Goal: Task Accomplishment & Management: Use online tool/utility

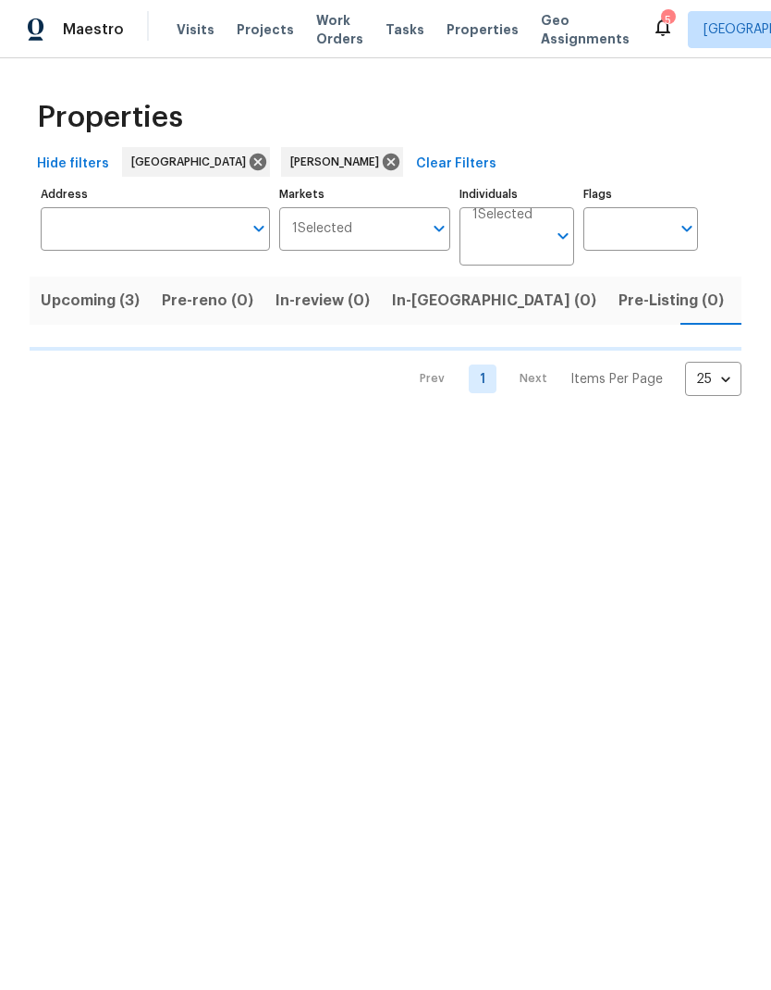
scroll to position [0, 31]
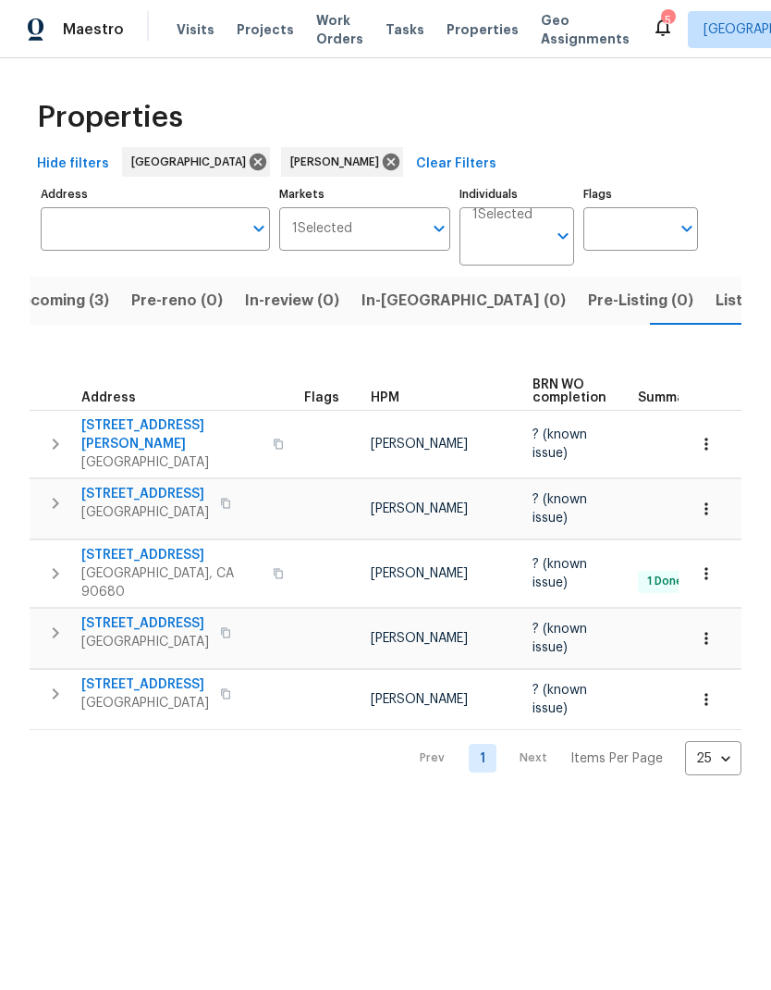
click at [165, 675] on span "[STREET_ADDRESS]" at bounding box center [145, 684] width 128 height 18
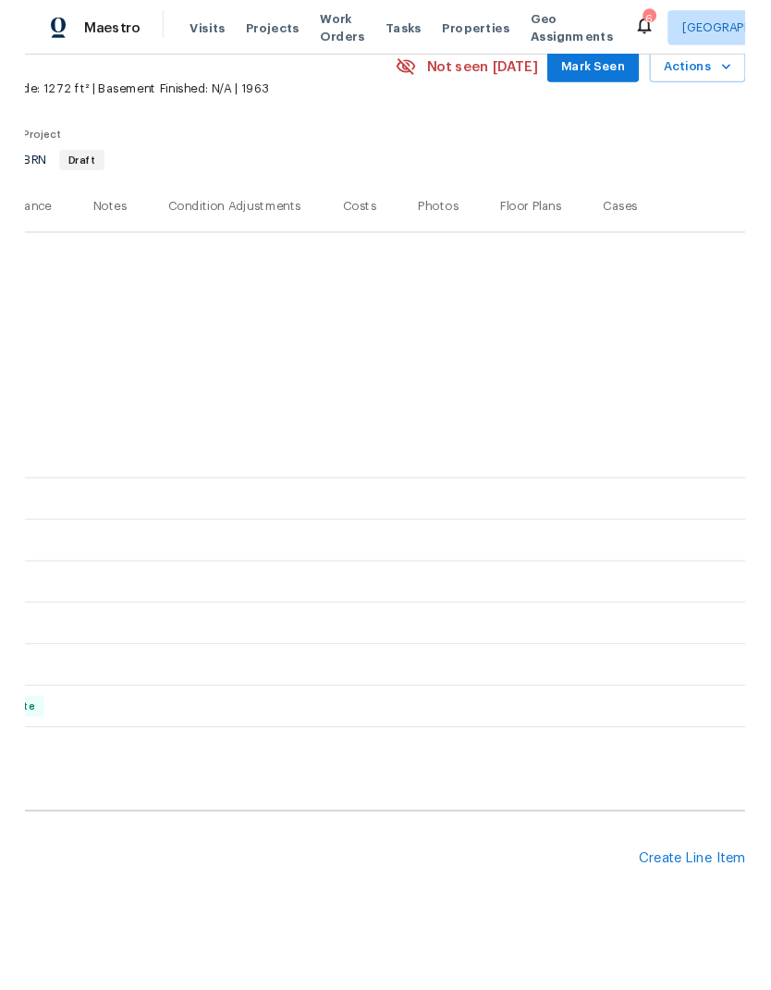
scroll to position [87, 274]
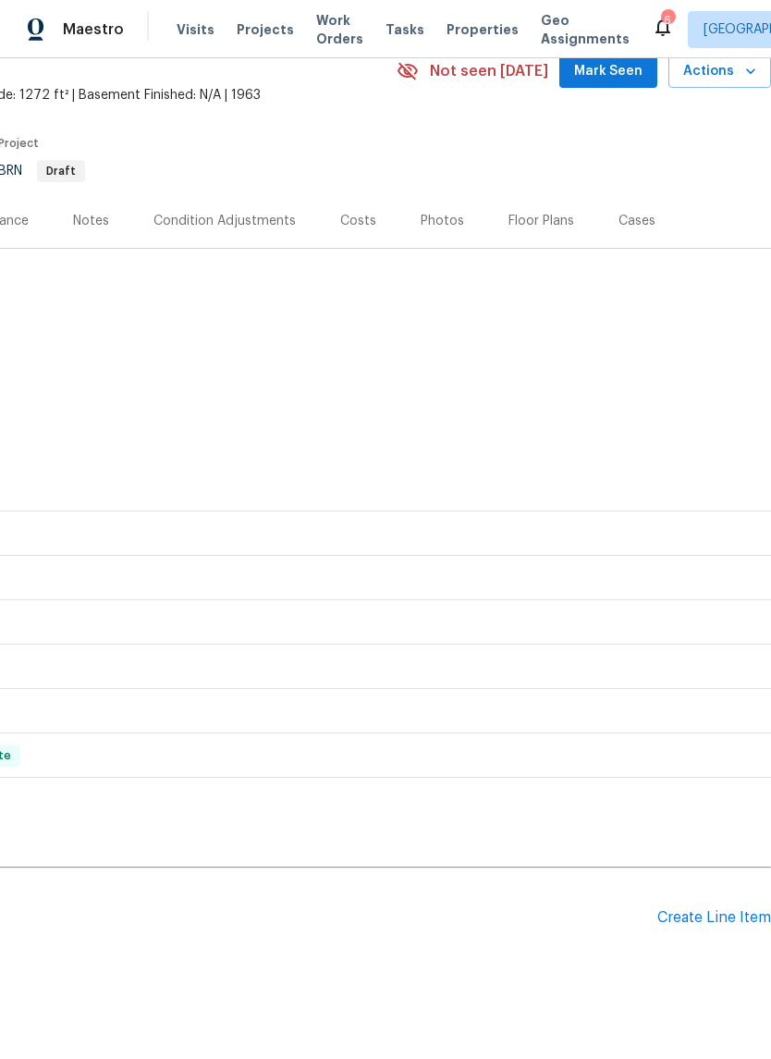
click at [703, 915] on div "Create Line Item" at bounding box center [715, 918] width 114 height 18
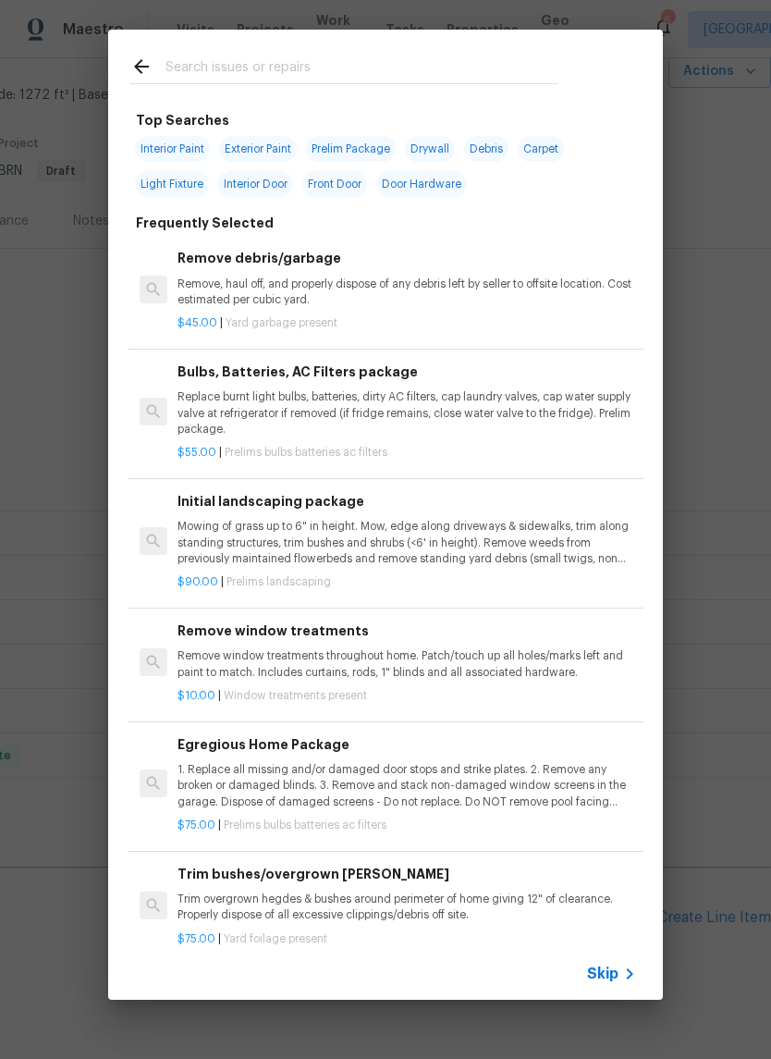
click at [410, 62] on input "text" at bounding box center [362, 69] width 392 height 28
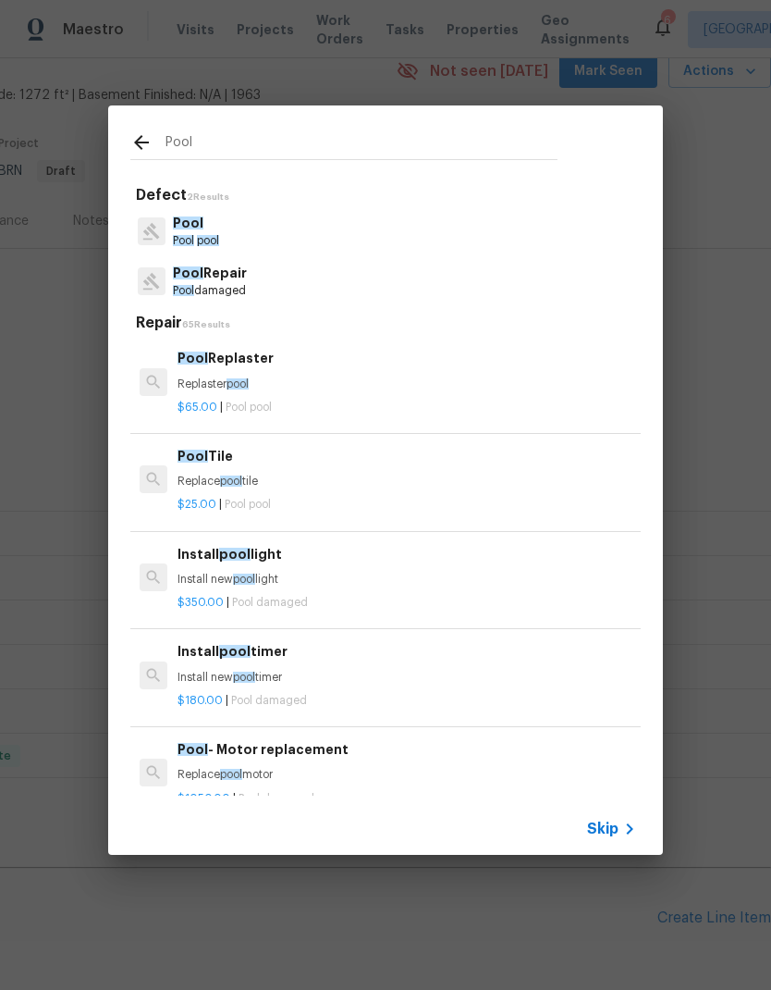
type input "Pool"
click at [256, 272] on div "Pool Repair Pool damaged" at bounding box center [385, 281] width 511 height 50
click at [245, 284] on p "Pool damaged" at bounding box center [210, 291] width 74 height 16
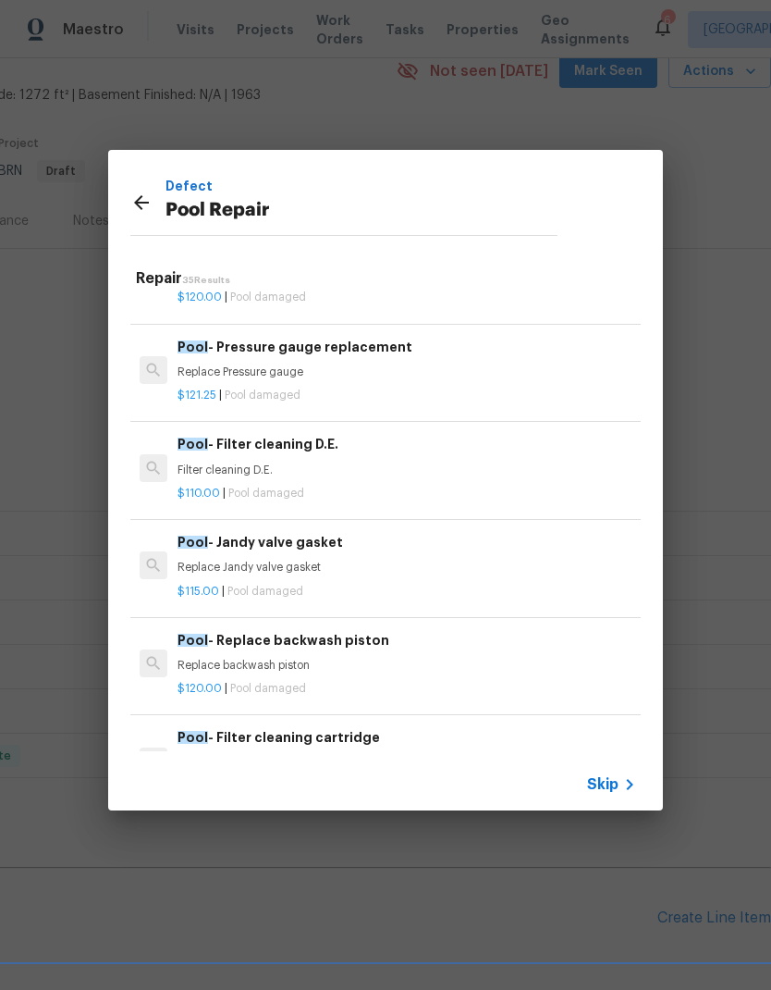
scroll to position [1791, 0]
click at [370, 437] on h6 "Pool - Filter cleaning D.E." at bounding box center [407, 444] width 459 height 20
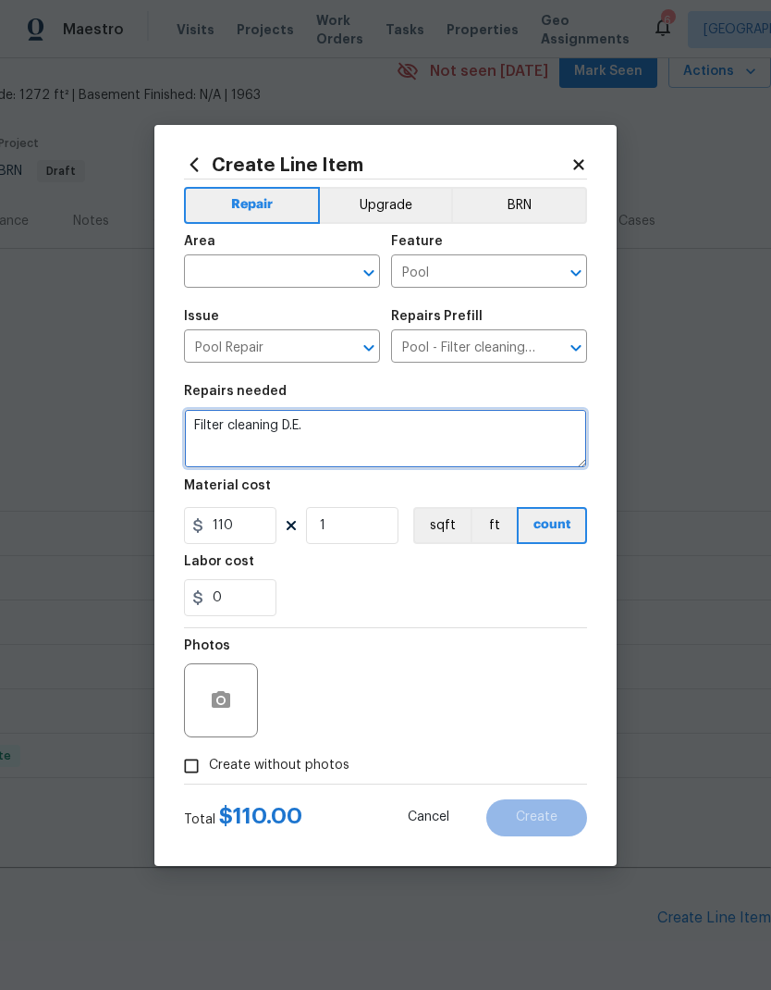
click at [327, 440] on textarea "Filter cleaning D.E." at bounding box center [385, 438] width 403 height 59
type textarea "Filter cleaning D.E. and Manifold replacement."
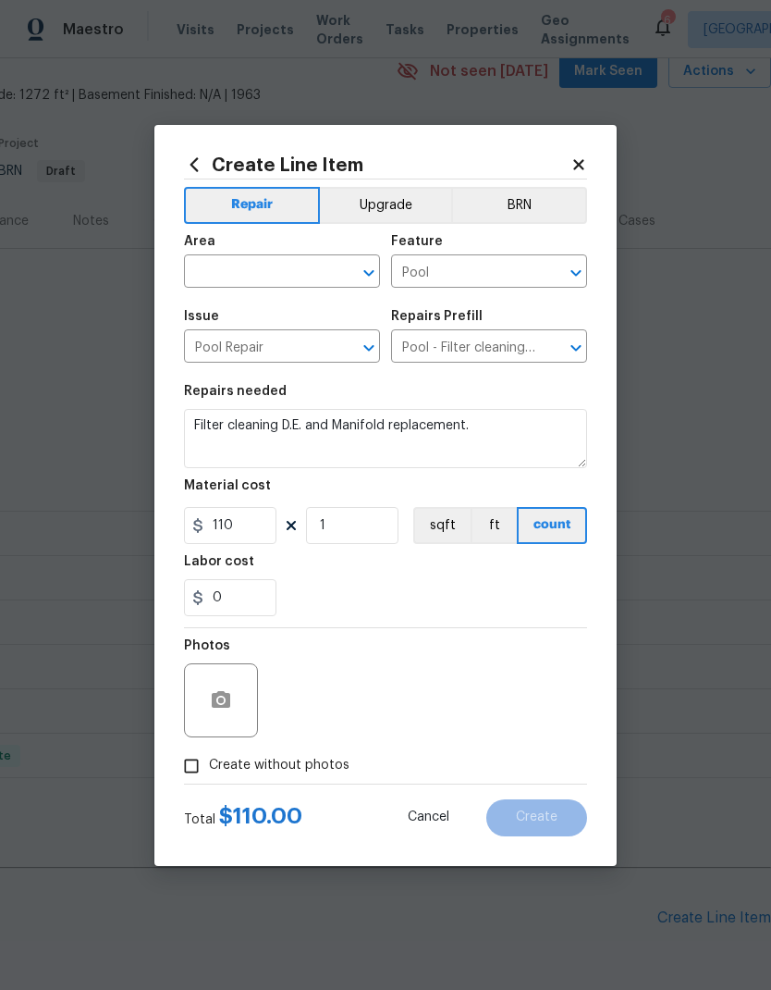
click at [278, 250] on div "Area" at bounding box center [282, 247] width 196 height 24
click at [277, 250] on div "Area" at bounding box center [282, 247] width 196 height 24
click at [250, 272] on input "text" at bounding box center [256, 273] width 144 height 29
click at [299, 306] on li "In-ground pool / Spa" at bounding box center [282, 314] width 196 height 31
type input "In-ground pool / Spa"
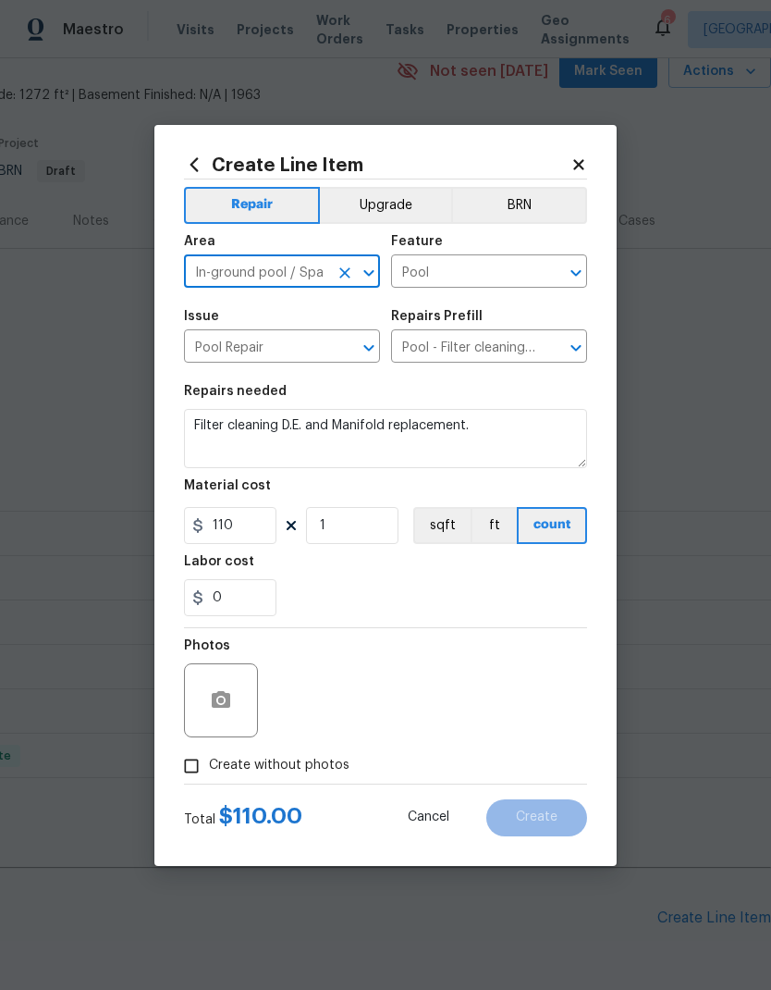
click at [384, 573] on div "Labor cost" at bounding box center [385, 567] width 403 height 24
click at [226, 702] on icon "button" at bounding box center [221, 699] width 18 height 17
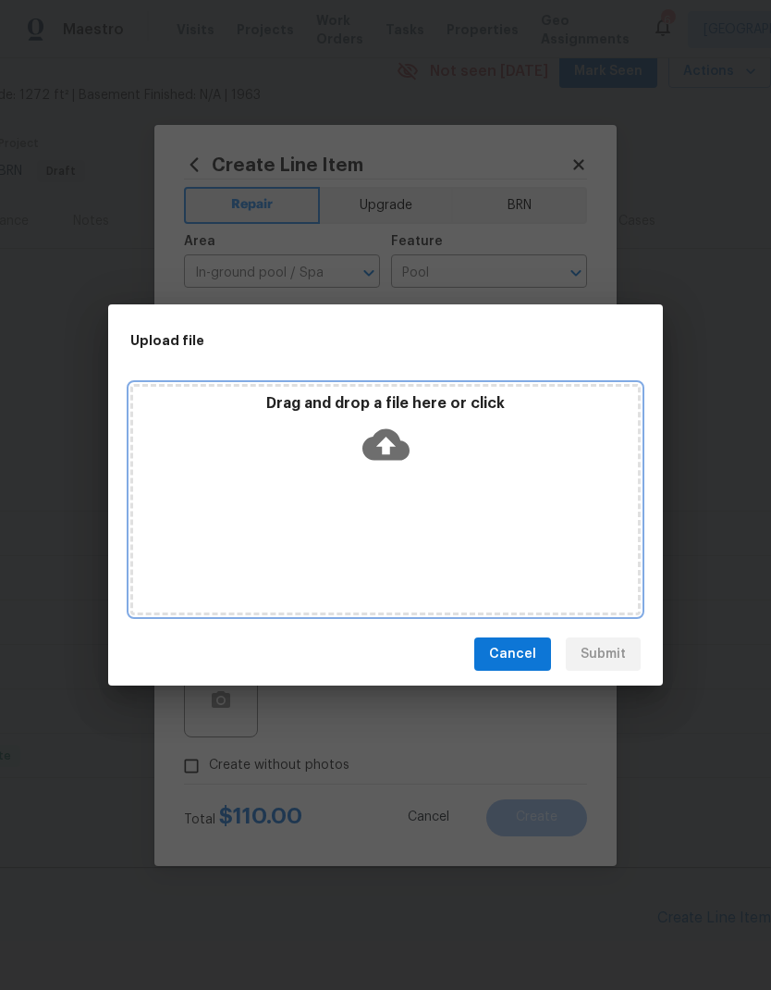
click at [402, 443] on icon at bounding box center [386, 444] width 47 height 31
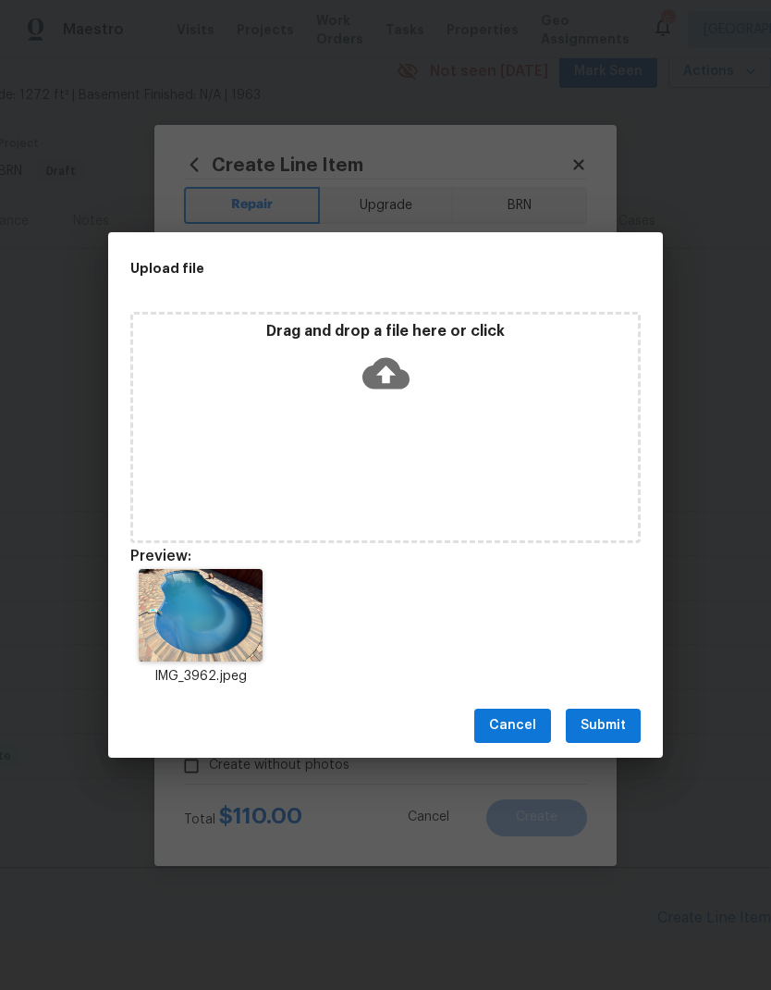
click at [609, 723] on span "Submit" at bounding box center [603, 725] width 45 height 23
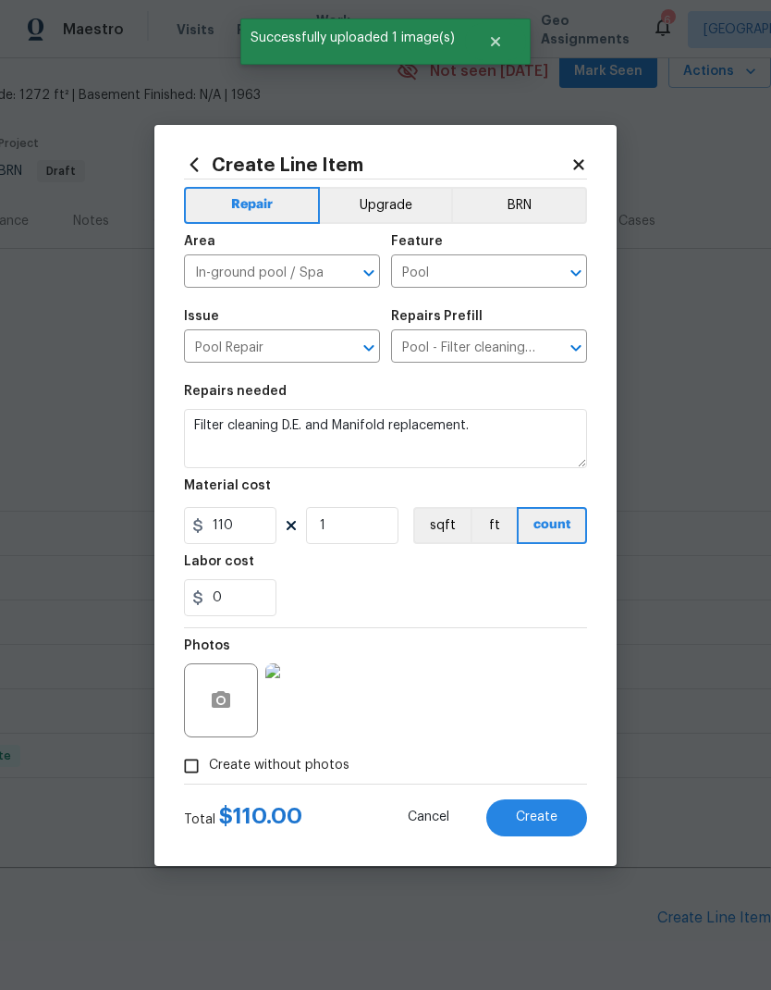
click at [548, 819] on span "Create" at bounding box center [537, 817] width 42 height 14
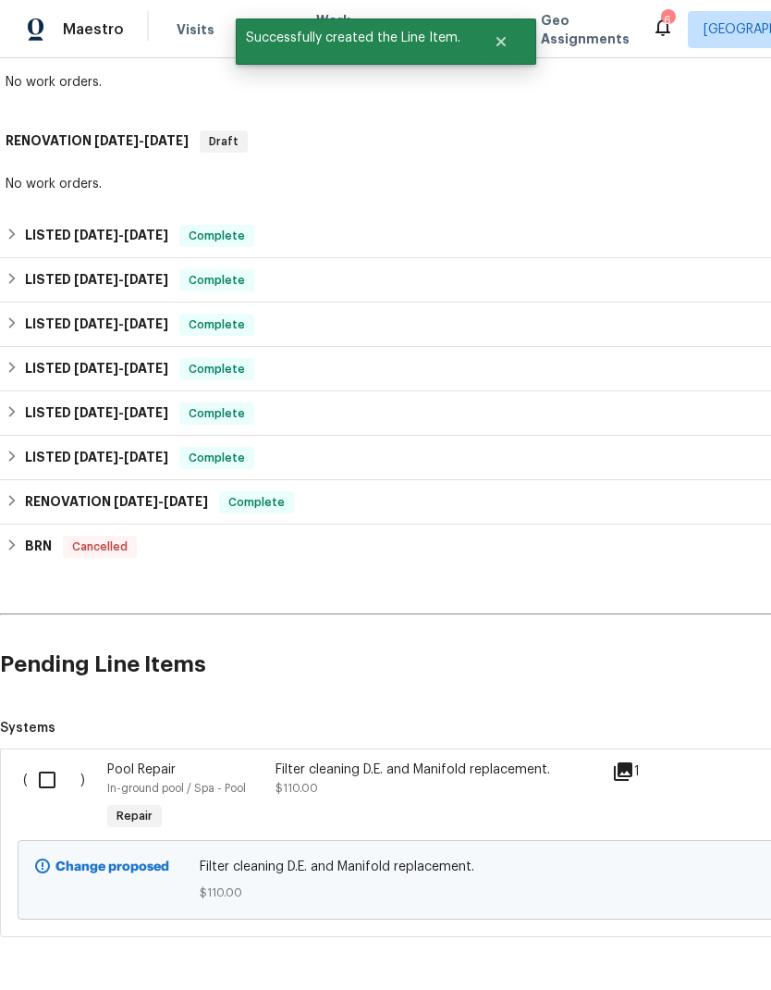
scroll to position [339, 0]
click at [36, 797] on input "checkbox" at bounding box center [54, 780] width 53 height 39
checkbox input "true"
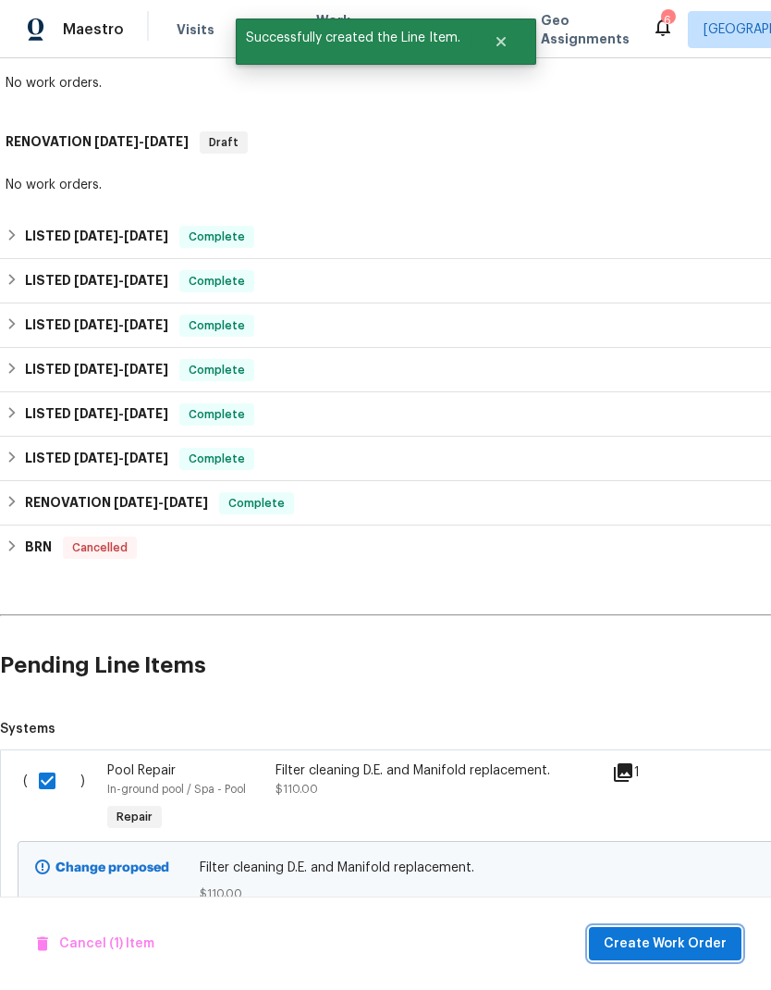
click at [664, 948] on span "Create Work Order" at bounding box center [665, 943] width 123 height 23
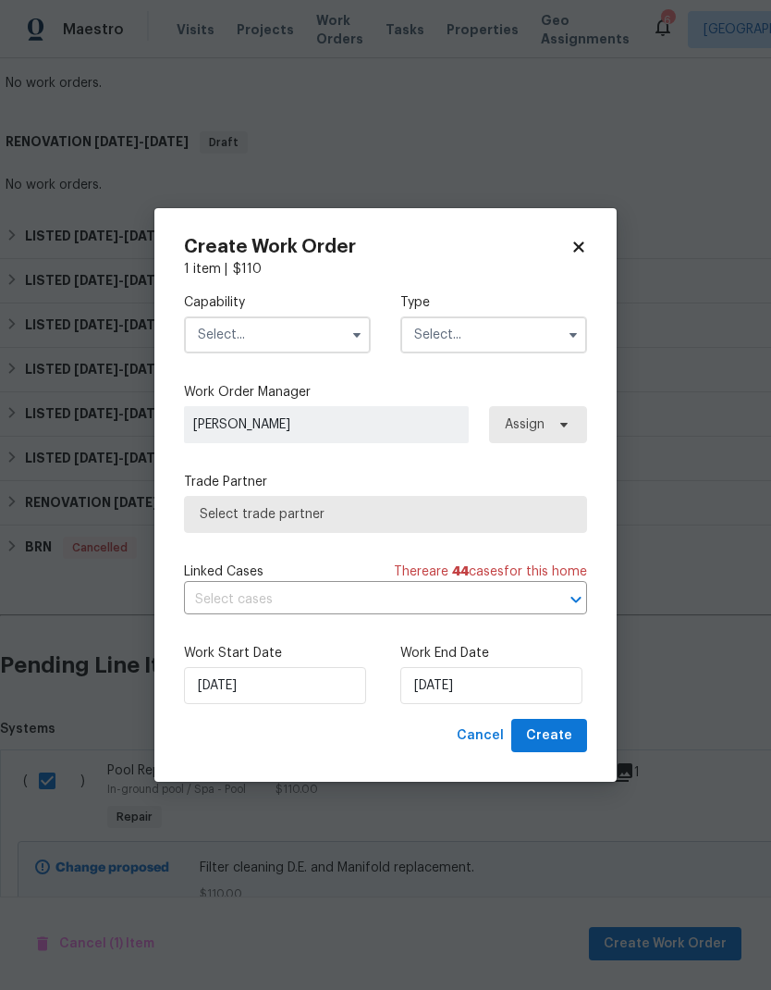
click at [302, 326] on input "text" at bounding box center [277, 334] width 187 height 37
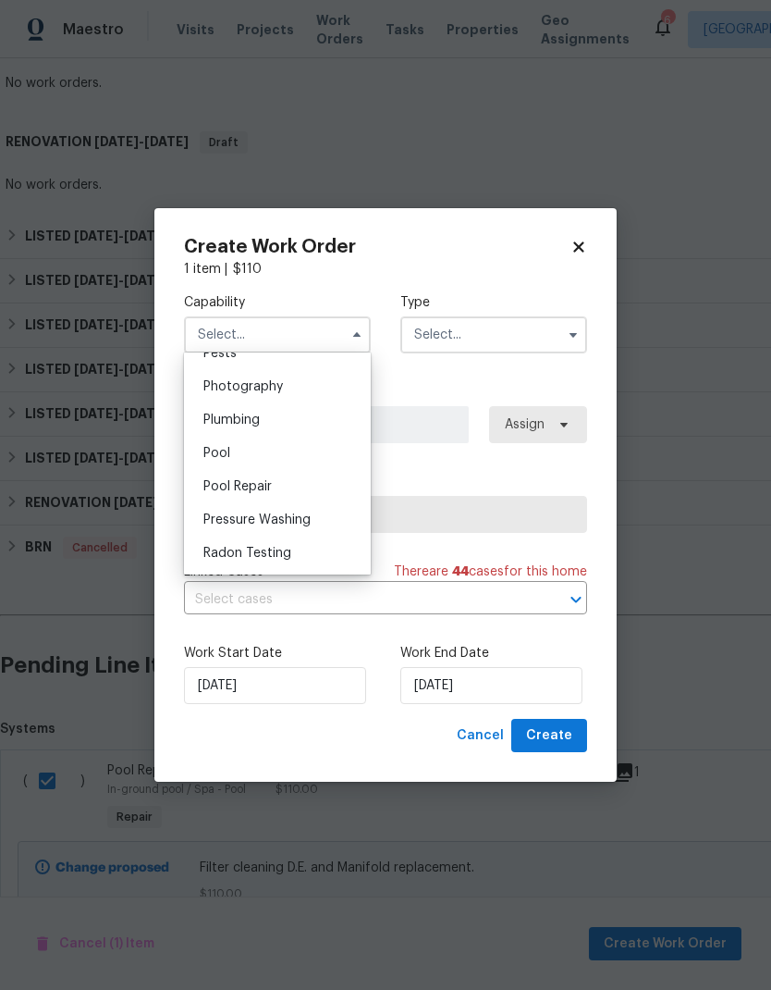
scroll to position [1635, 0]
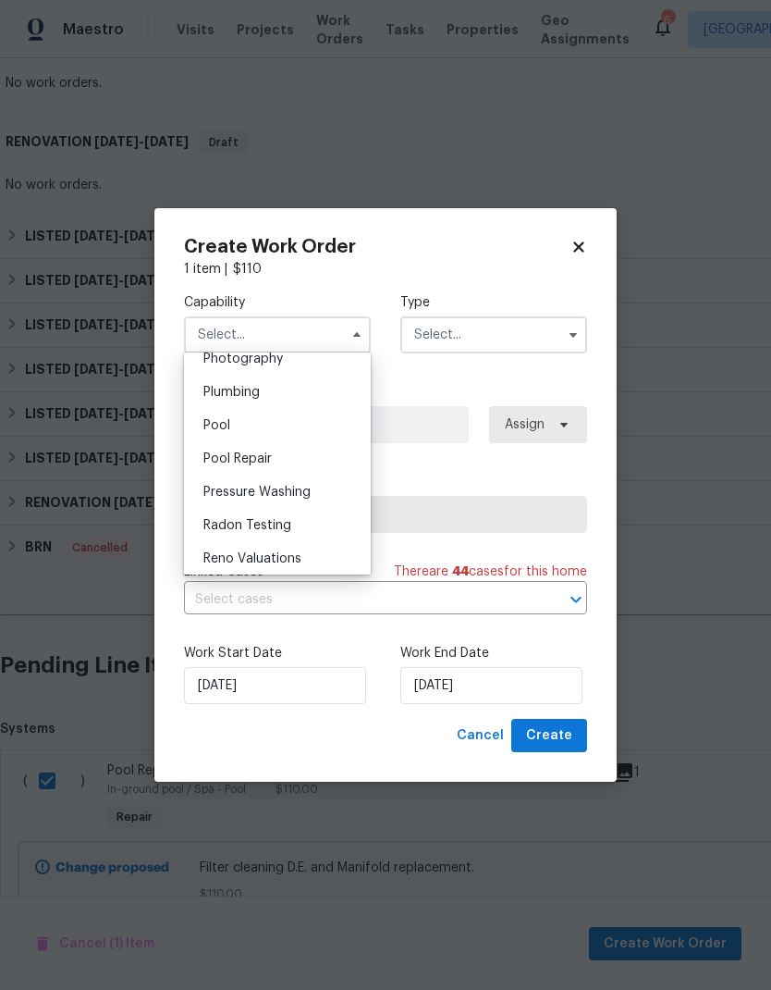
click at [289, 424] on div "Pool" at bounding box center [278, 425] width 178 height 33
type input "Pool"
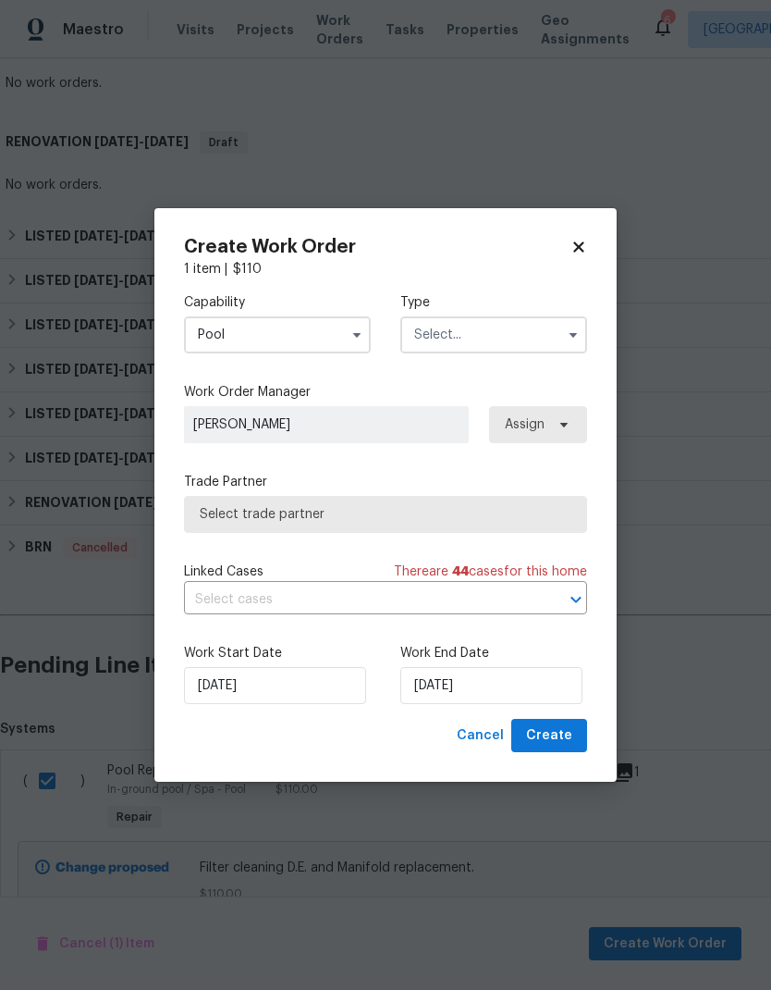
click at [494, 339] on input "text" at bounding box center [493, 334] width 187 height 37
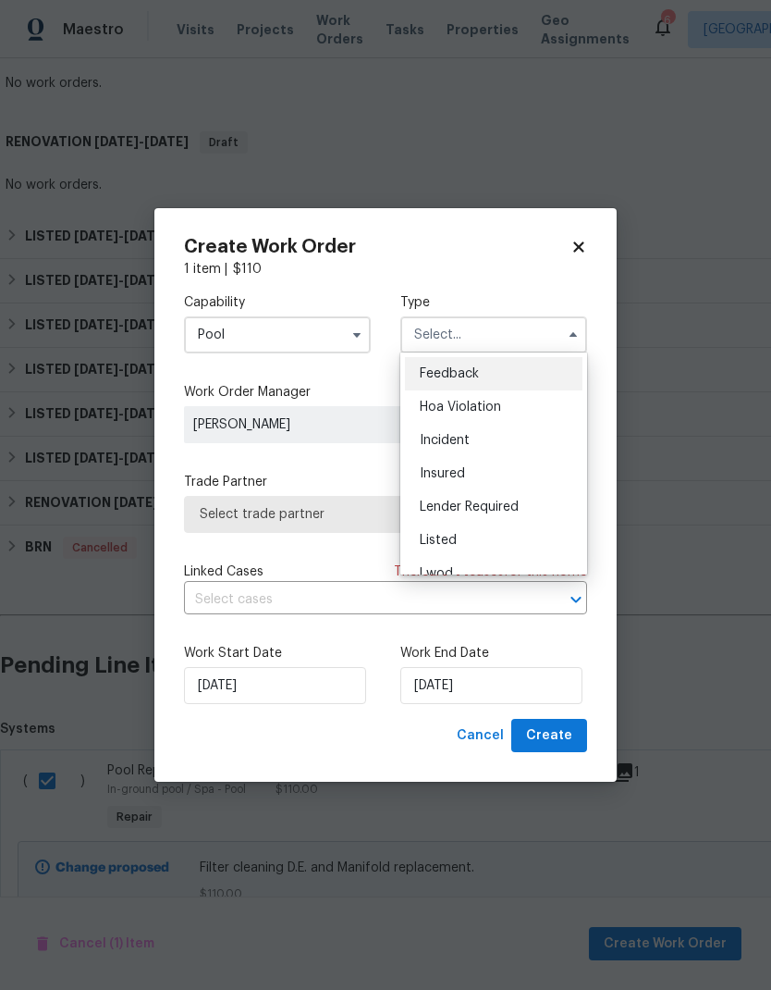
click at [486, 539] on div "Listed" at bounding box center [494, 539] width 178 height 33
type input "Listed"
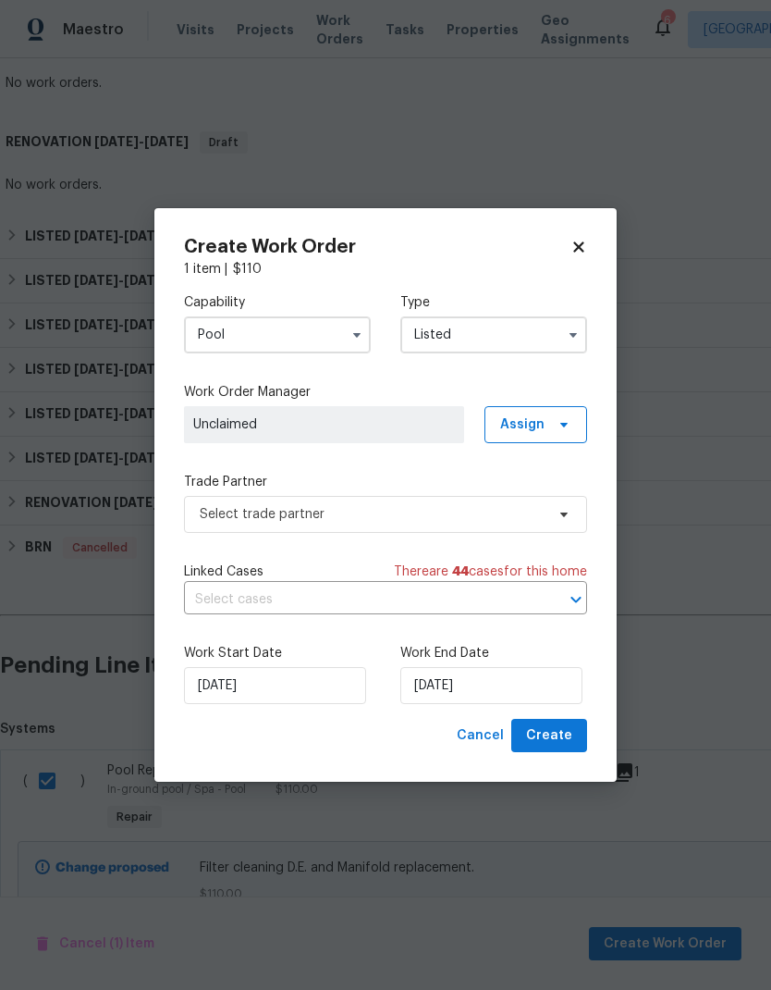
click at [409, 418] on span "Unclaimed" at bounding box center [324, 424] width 262 height 18
click at [414, 422] on span "Unclaimed" at bounding box center [324, 424] width 262 height 18
click at [530, 427] on span "Assign" at bounding box center [522, 424] width 44 height 18
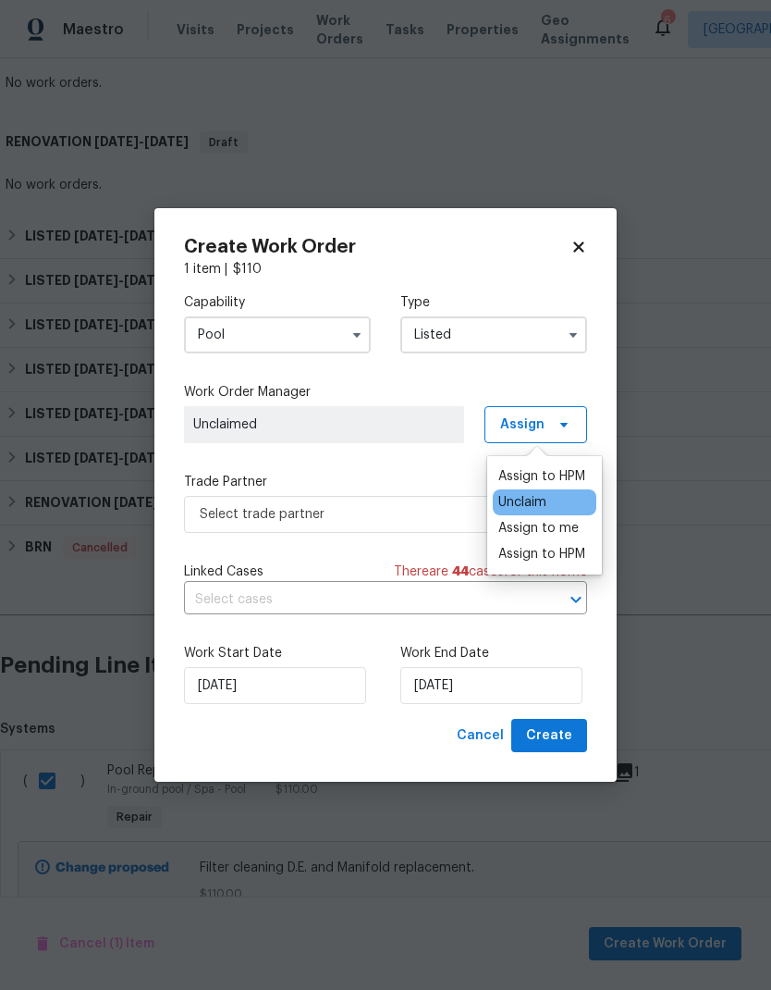
click at [569, 469] on div "Assign to HPM" at bounding box center [542, 476] width 87 height 18
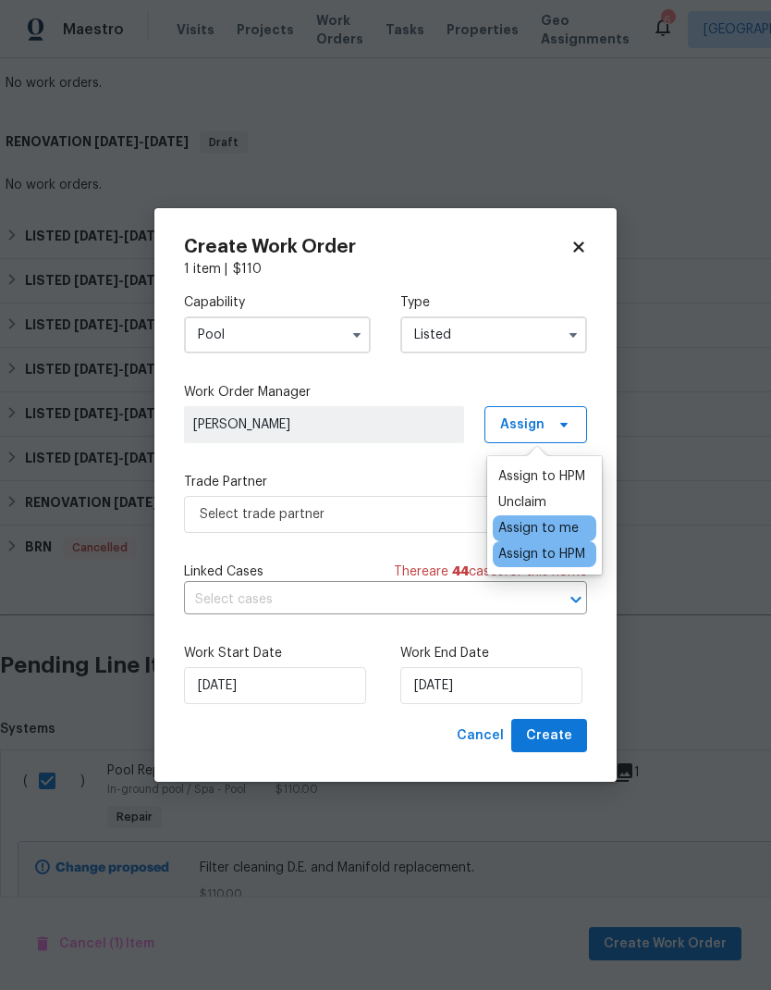
click at [340, 614] on input "text" at bounding box center [359, 599] width 351 height 29
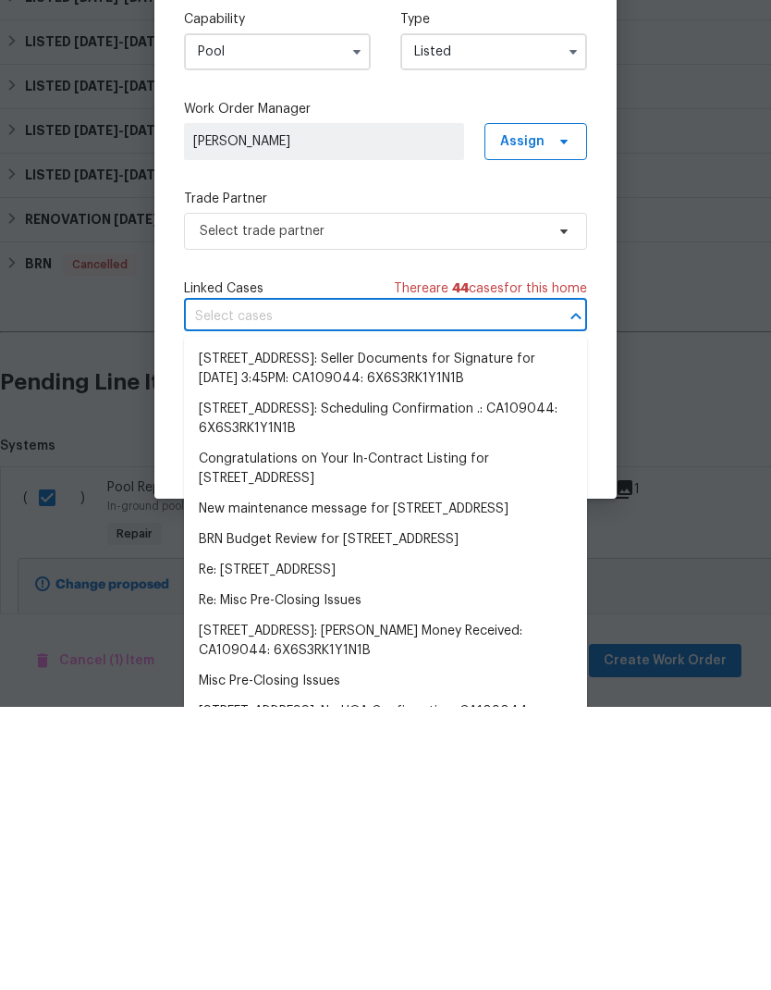
click at [410, 473] on label "Trade Partner" at bounding box center [385, 482] width 403 height 18
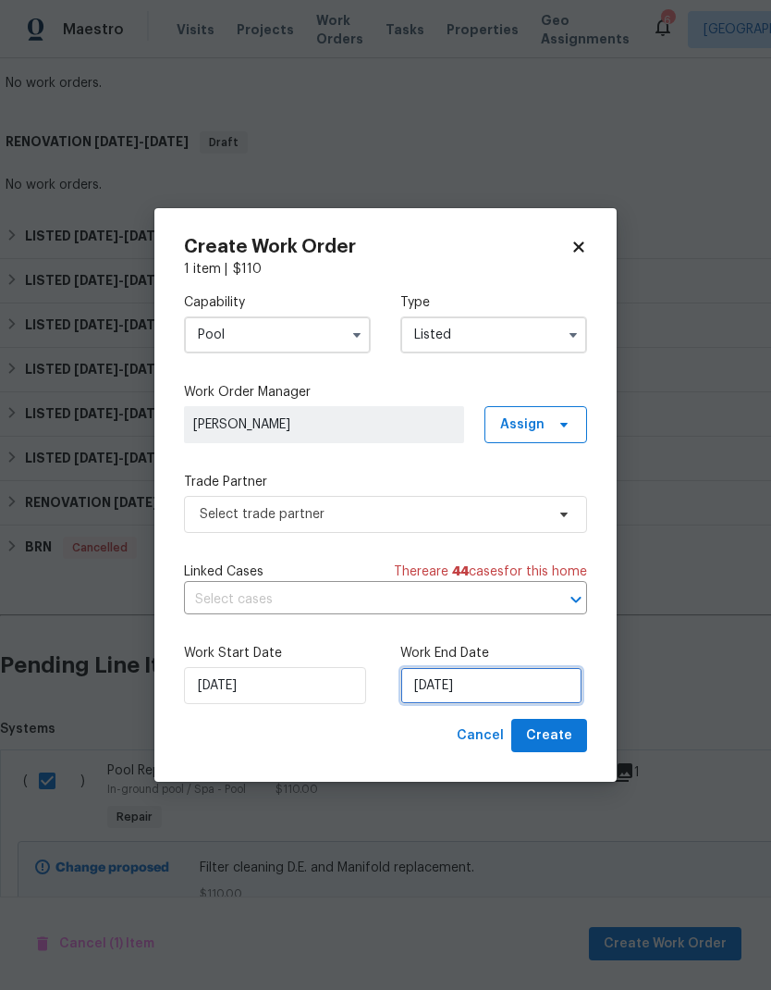
click at [467, 688] on input "[DATE]" at bounding box center [491, 685] width 182 height 37
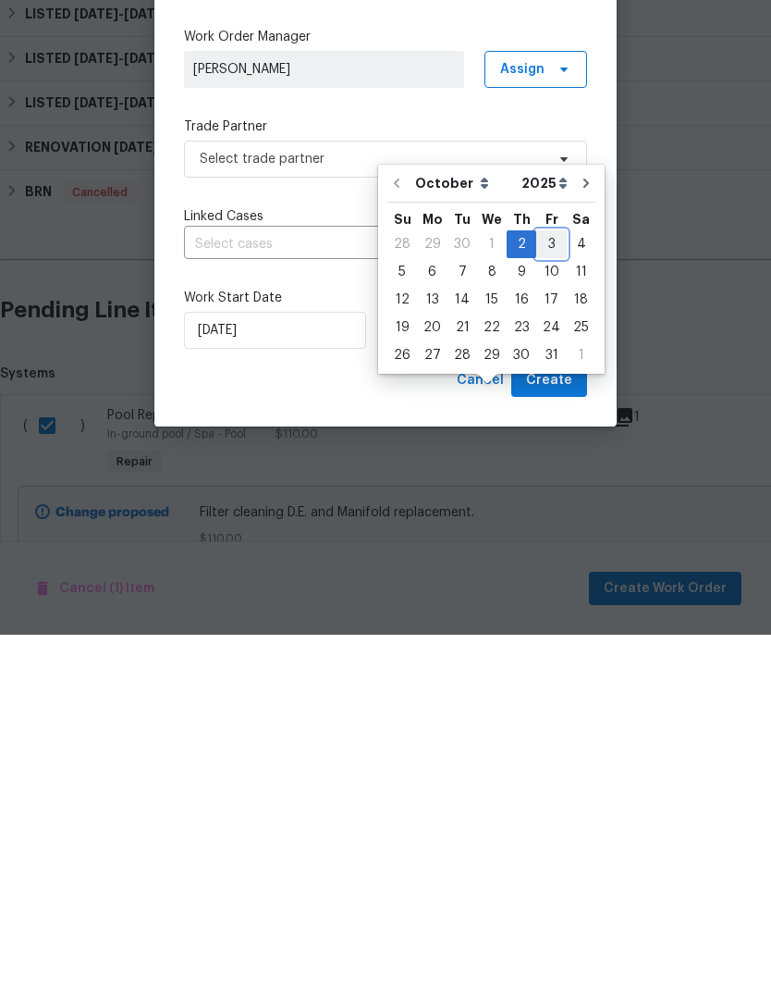
click at [551, 586] on div "3" at bounding box center [551, 599] width 31 height 26
type input "[DATE]"
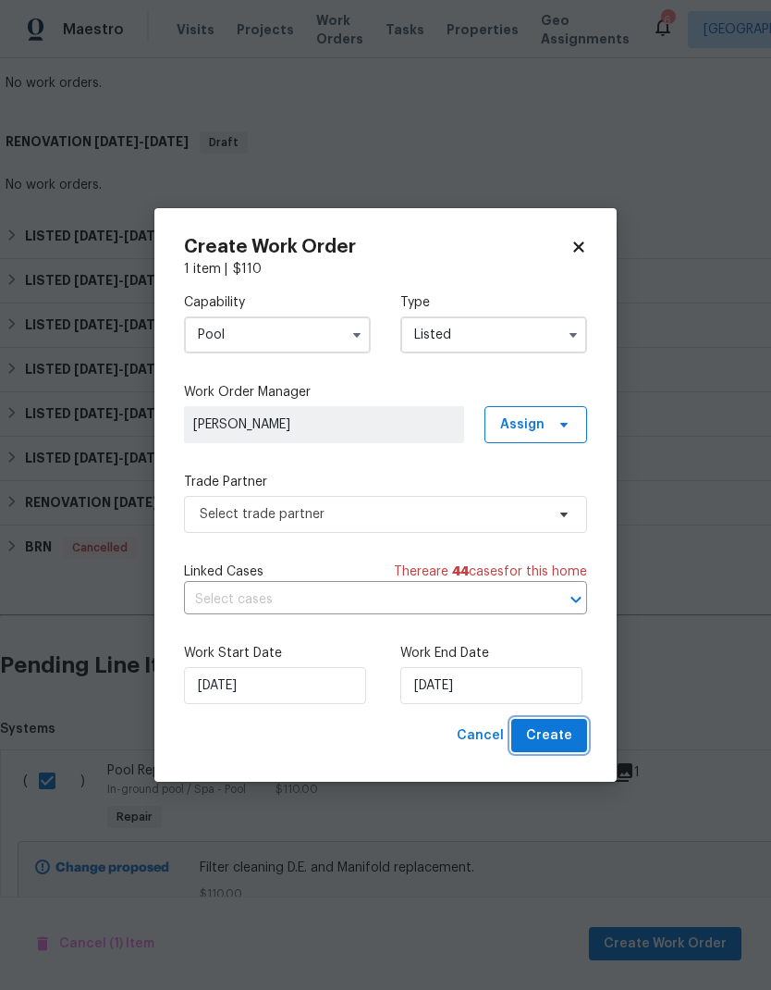
click at [559, 727] on span "Create" at bounding box center [549, 735] width 46 height 23
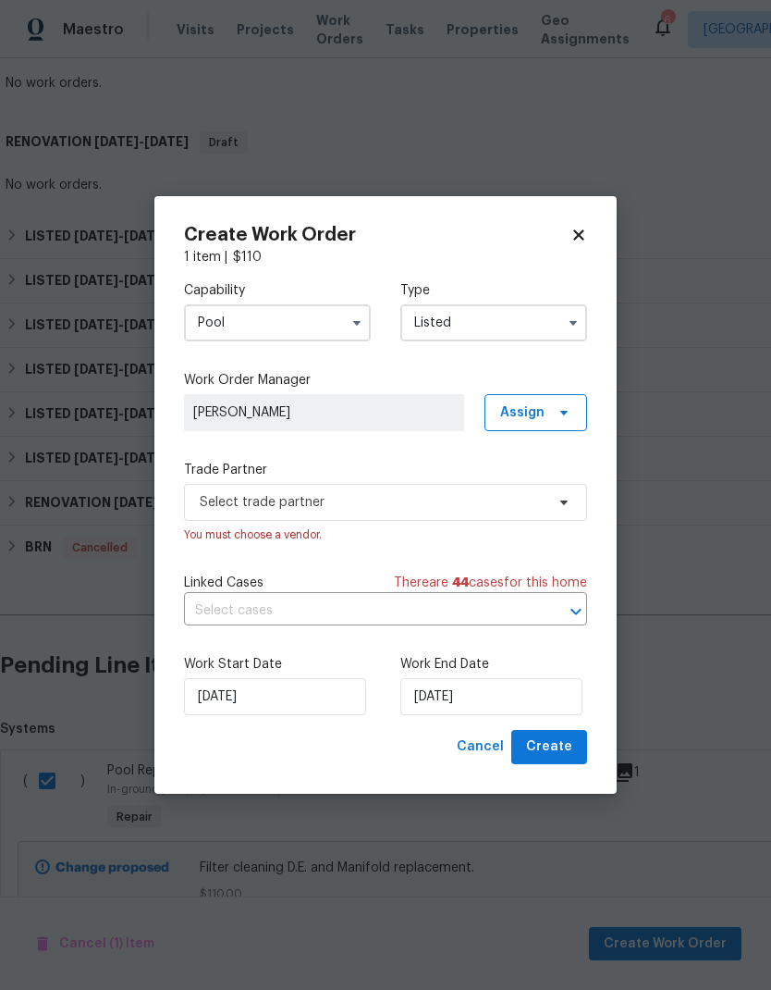
click at [457, 478] on div "Trade Partner Select trade partner You must choose a vendor." at bounding box center [385, 502] width 403 height 83
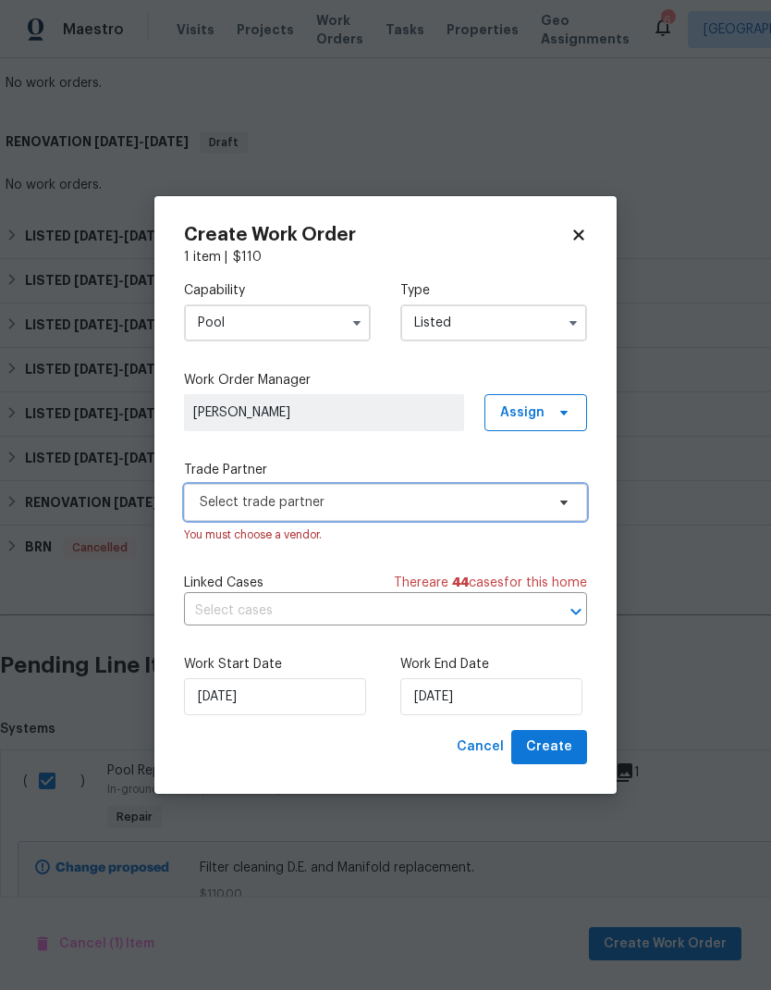
click at [458, 499] on span "Select trade partner" at bounding box center [372, 502] width 345 height 18
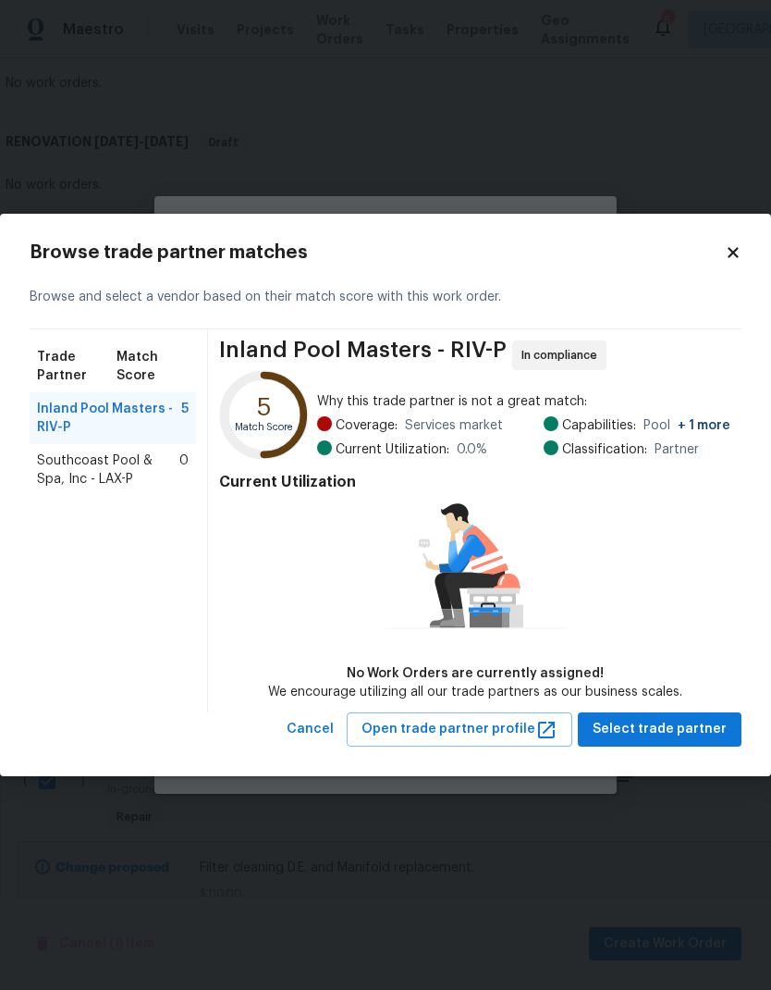
click at [109, 466] on span "Southcoast Pool & Spa, Inc - LAX-P" at bounding box center [108, 469] width 142 height 37
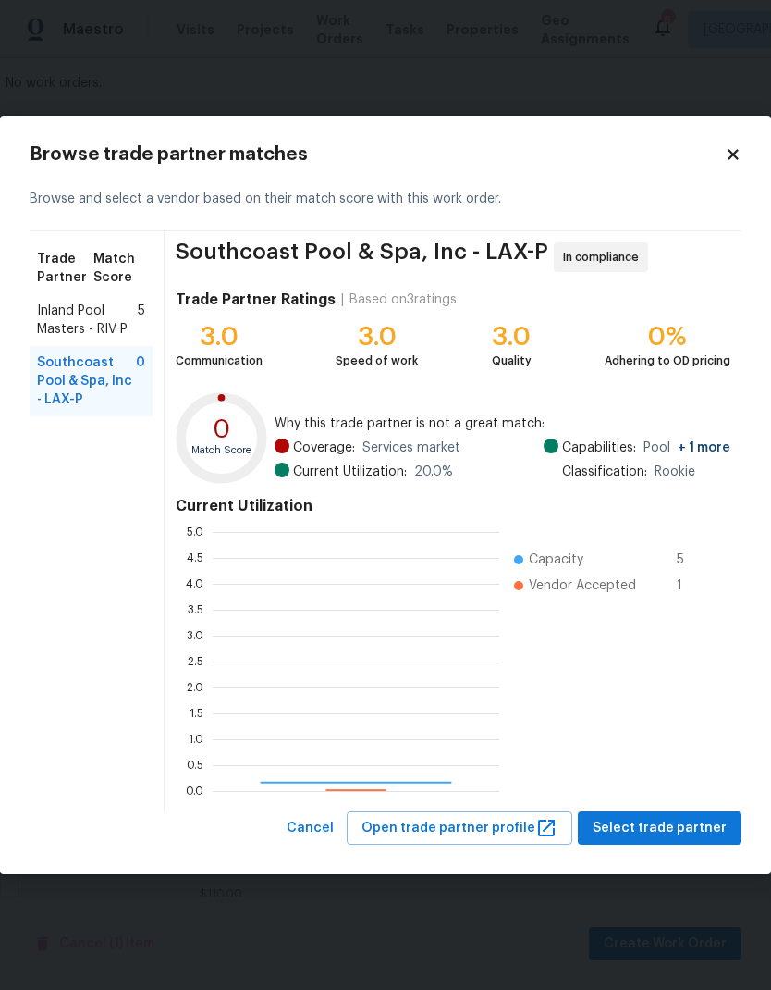
scroll to position [259, 287]
click at [121, 331] on span "Inland Pool Masters - RIV-P" at bounding box center [87, 320] width 101 height 37
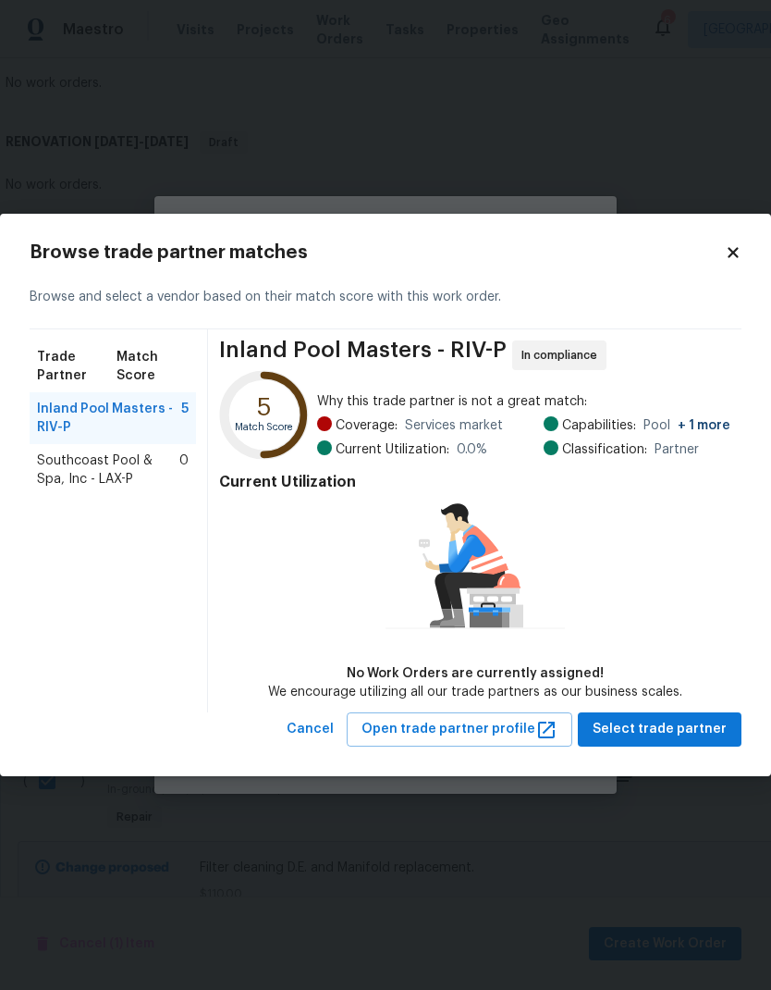
click at [117, 484] on span "Southcoast Pool & Spa, Inc - LAX-P" at bounding box center [108, 469] width 142 height 37
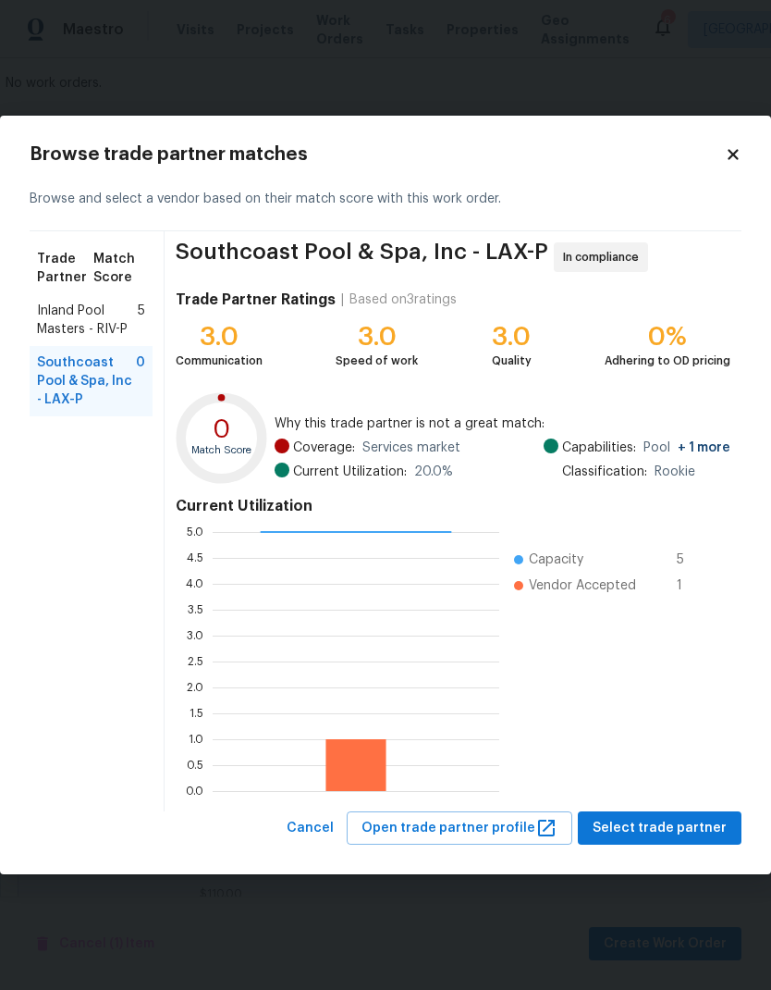
click at [102, 332] on span "Inland Pool Masters - RIV-P" at bounding box center [87, 320] width 101 height 37
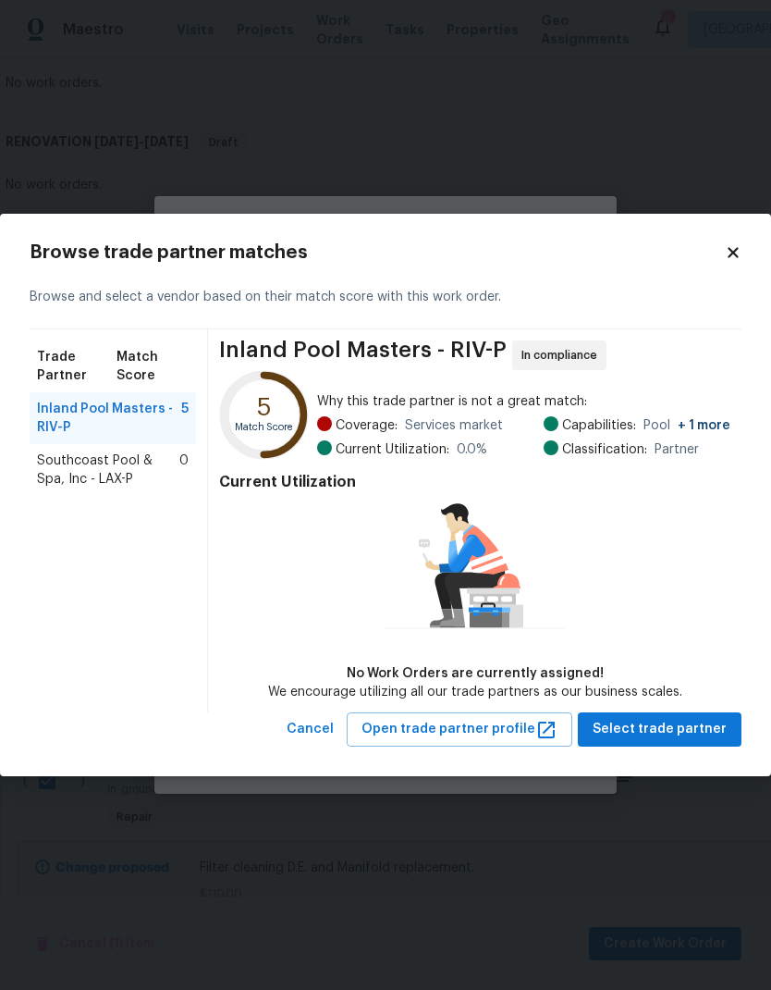
click at [735, 252] on icon at bounding box center [733, 253] width 10 height 10
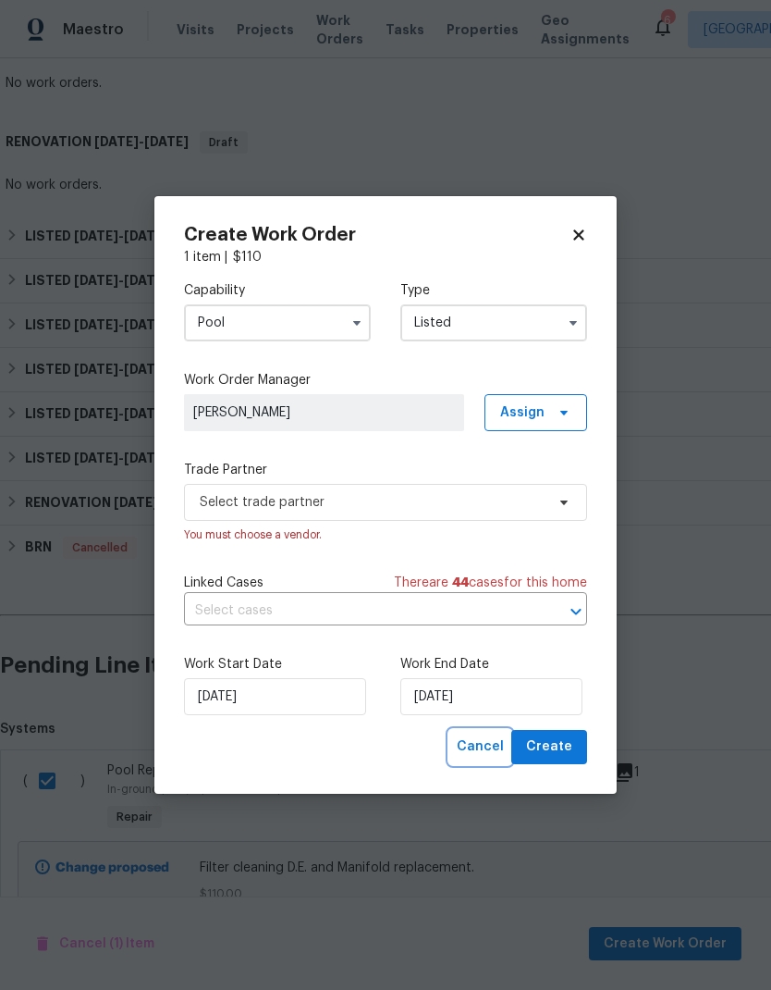
click at [491, 752] on span "Cancel" at bounding box center [480, 746] width 47 height 23
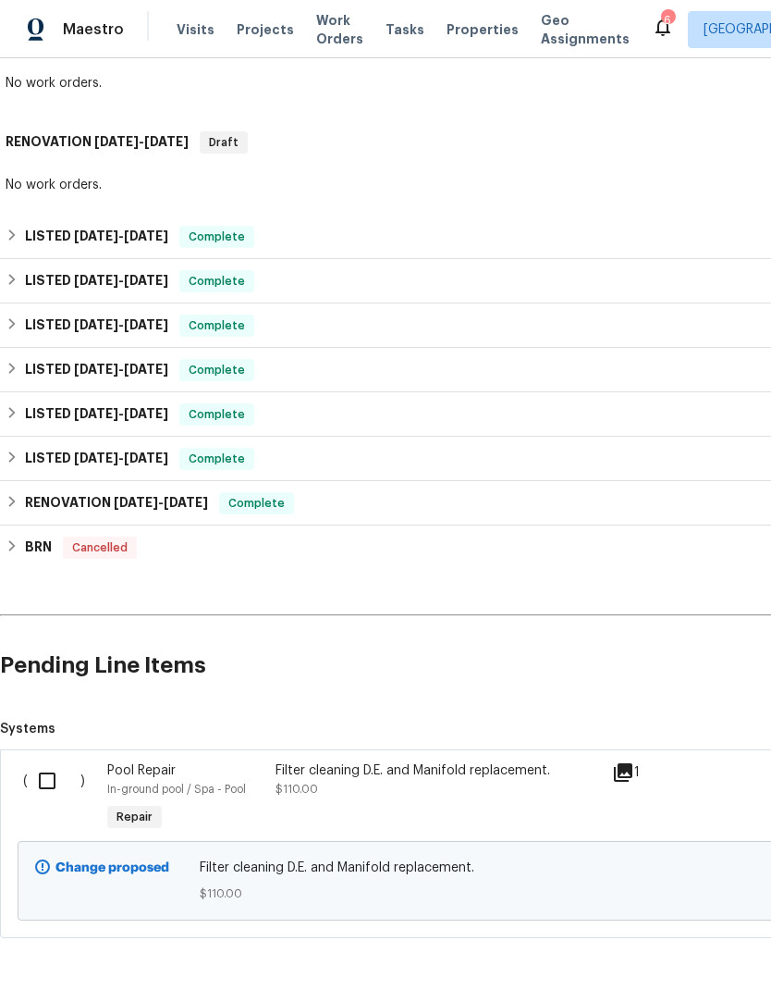
checkbox input "false"
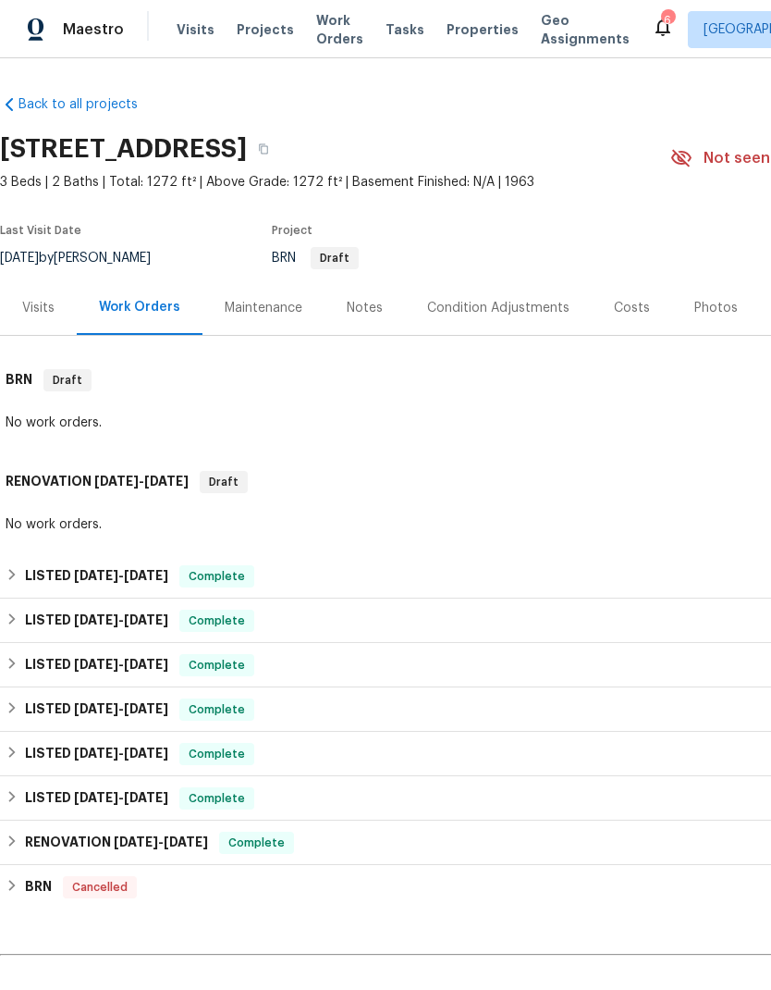
scroll to position [0, 0]
